Goal: Information Seeking & Learning: Understand process/instructions

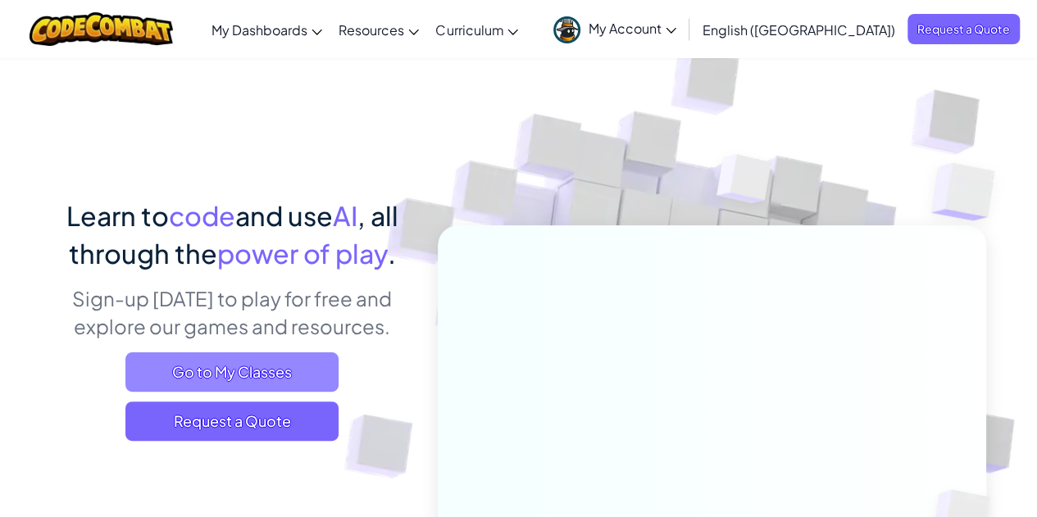
click at [292, 382] on span "Go to My Classes" at bounding box center [231, 371] width 213 height 39
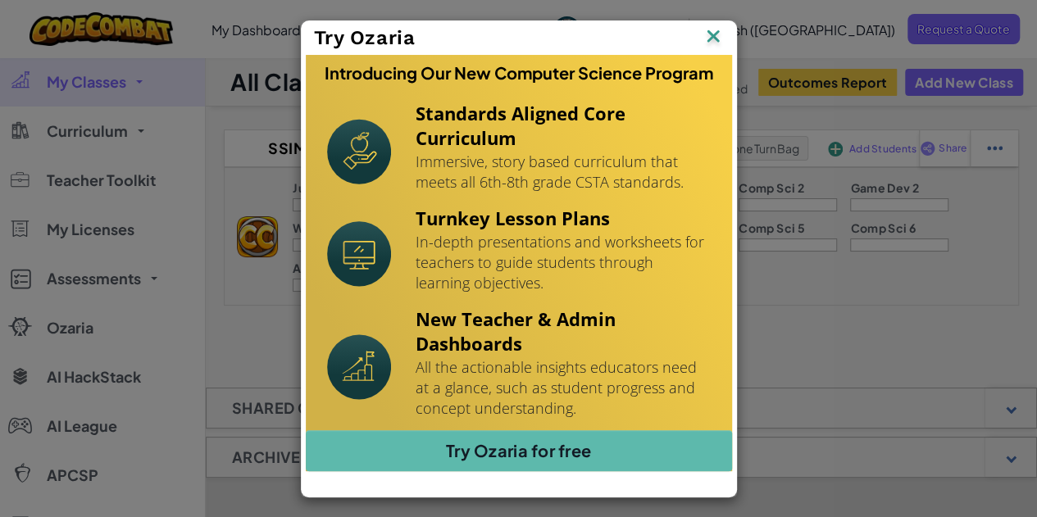
click at [587, 168] on p "Immersive, story based curriculum that meets all 6th-8th grade CSTA standards." at bounding box center [562, 172] width 295 height 41
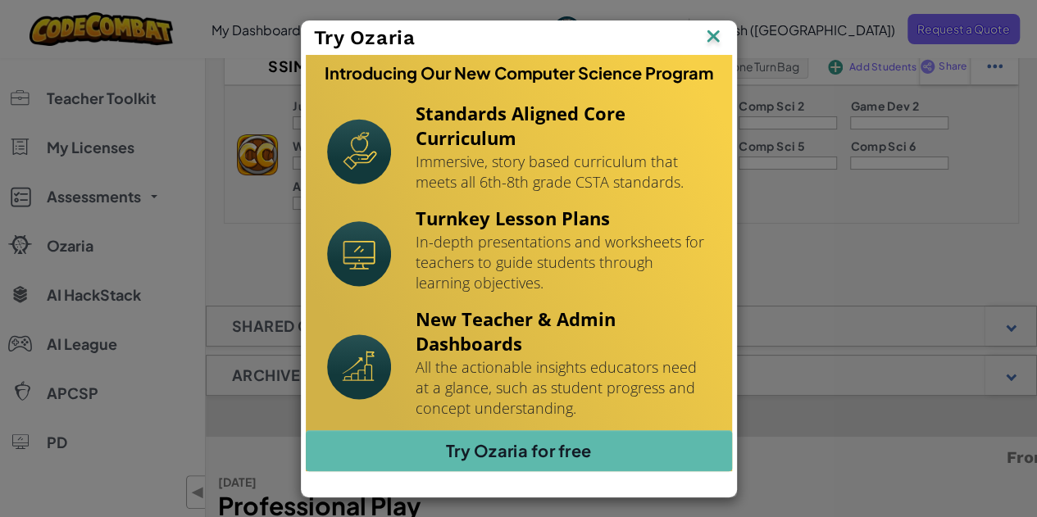
scroll to position [164, 0]
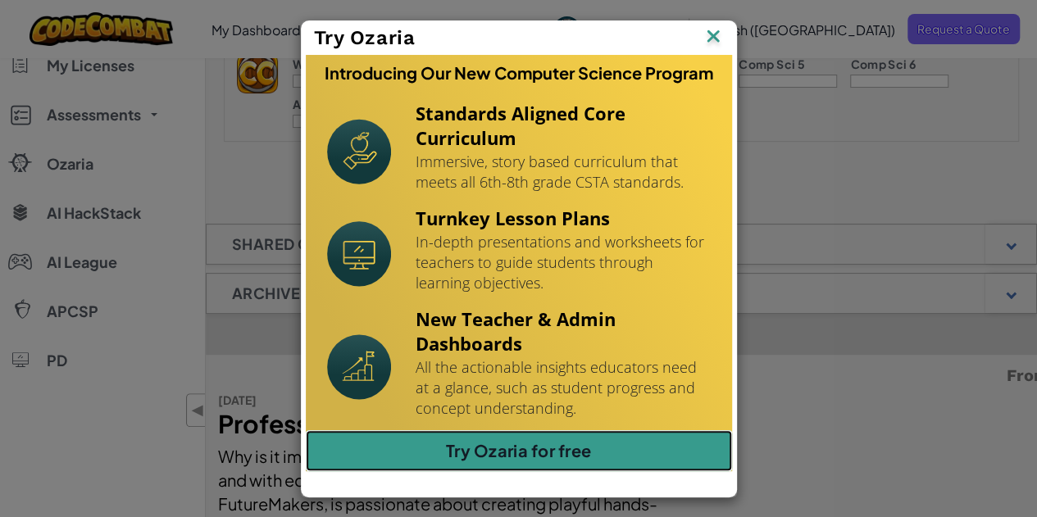
click at [511, 456] on link "Try Ozaria for free" at bounding box center [519, 450] width 426 height 41
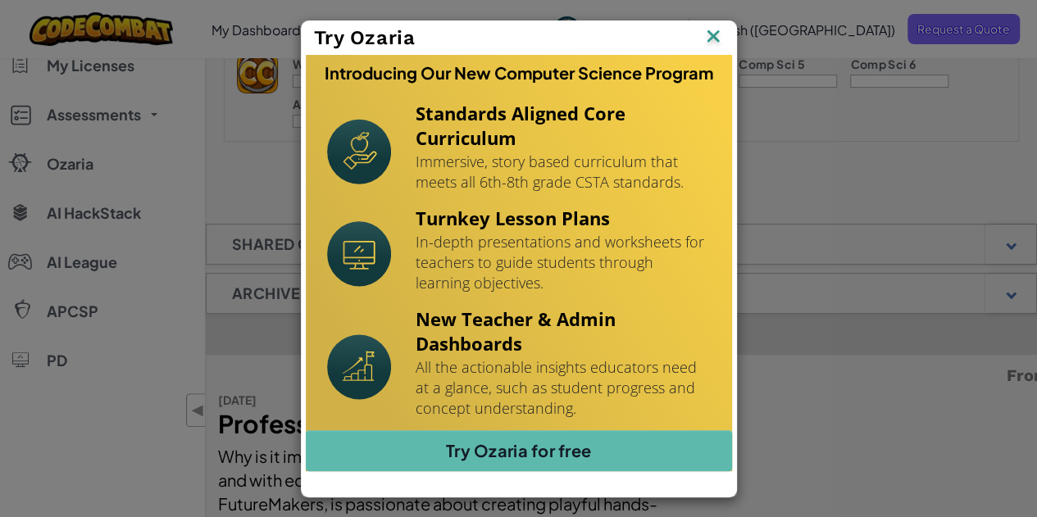
click at [0, 0] on img at bounding box center [0, 0] width 0 height 0
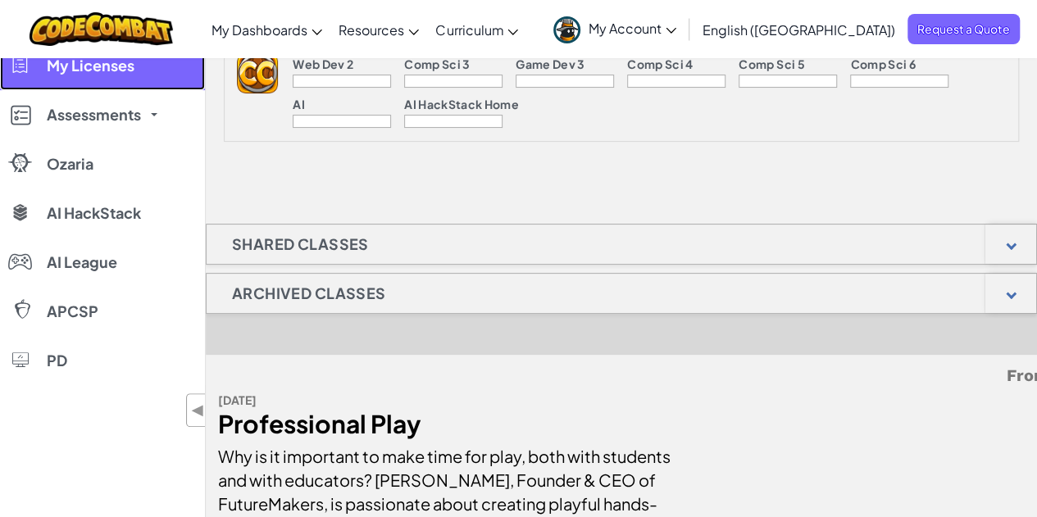
click at [116, 79] on link "My Licenses" at bounding box center [102, 65] width 205 height 49
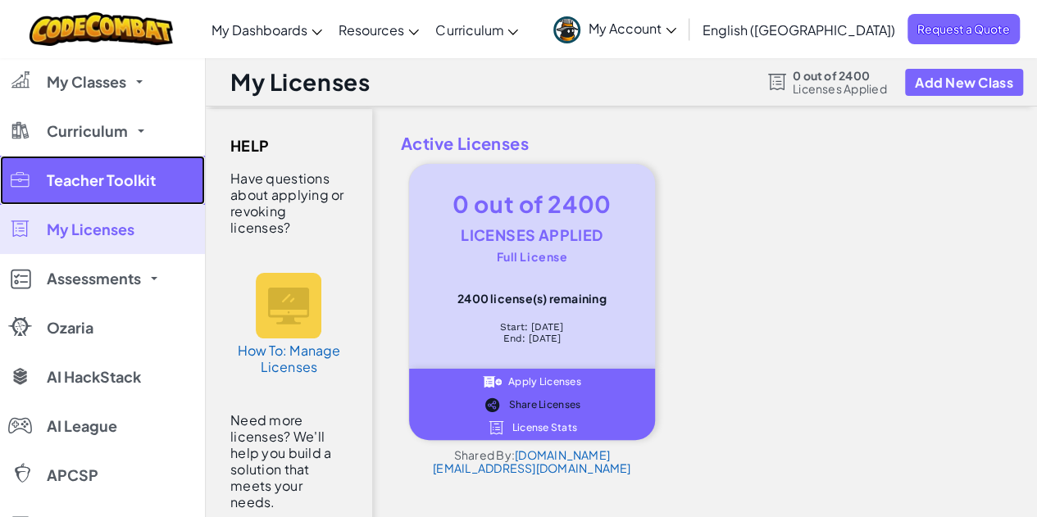
click at [154, 176] on link "Teacher Toolkit" at bounding box center [102, 180] width 205 height 49
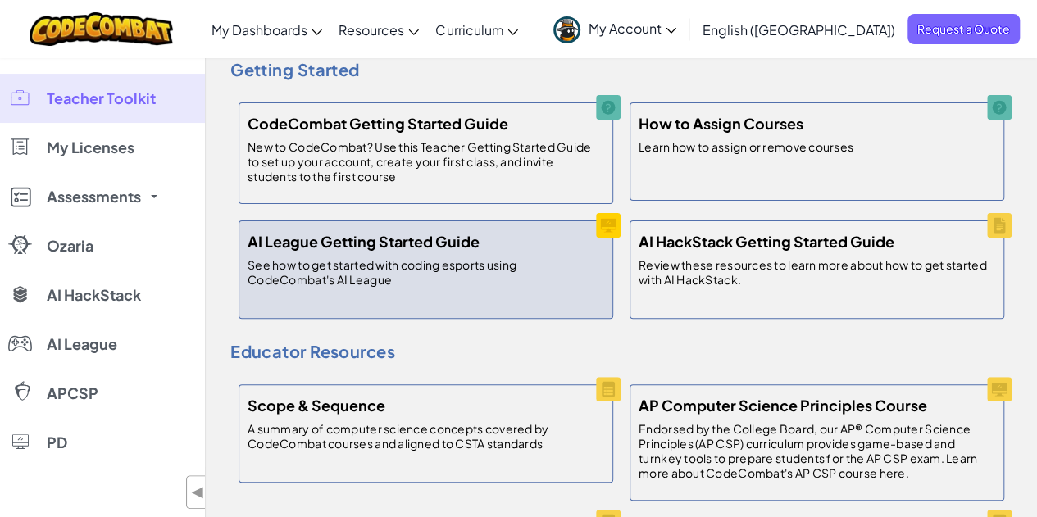
scroll to position [164, 0]
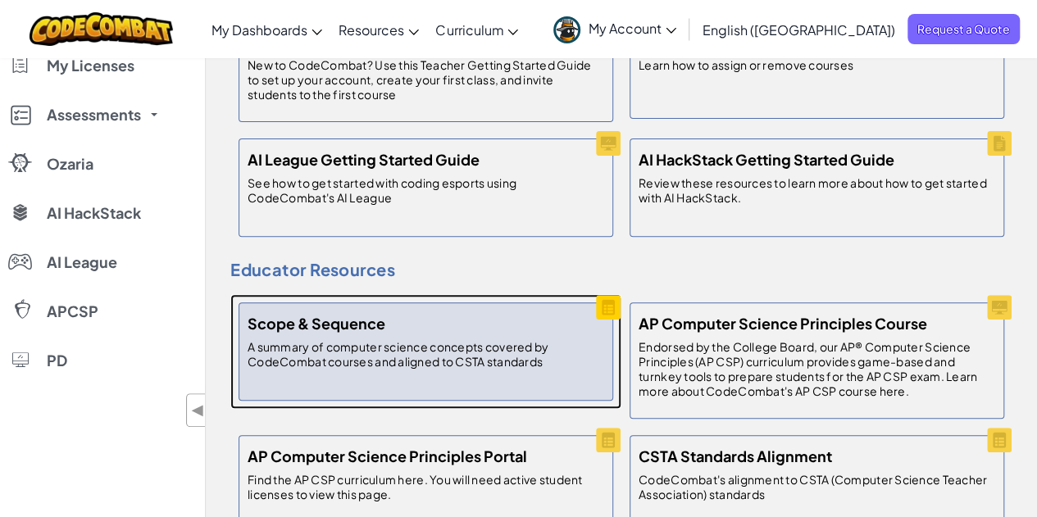
click at [351, 327] on h5 "Scope & Sequence" at bounding box center [316, 323] width 138 height 24
